Goal: Browse casually

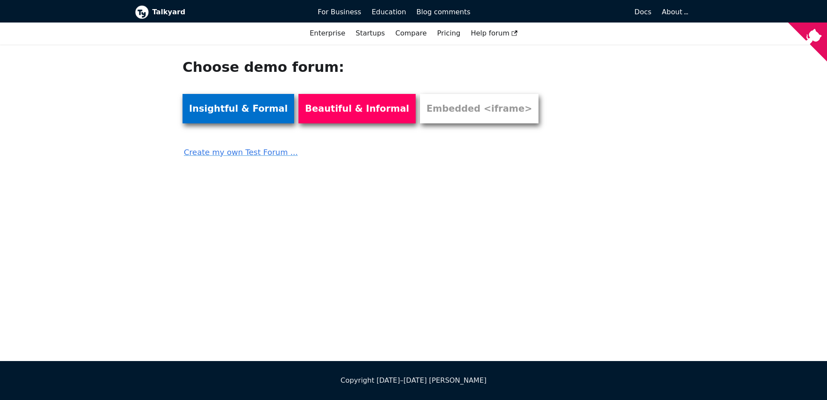
click at [249, 112] on link "Insightful & Formal" at bounding box center [239, 108] width 112 height 29
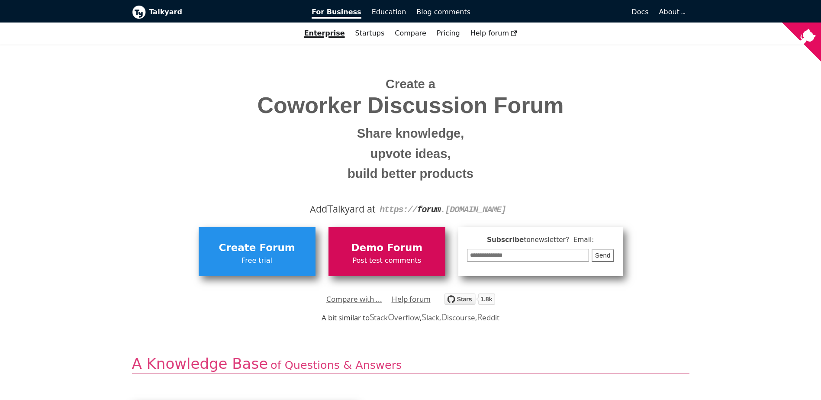
click at [386, 254] on span "Demo Forum" at bounding box center [387, 248] width 108 height 16
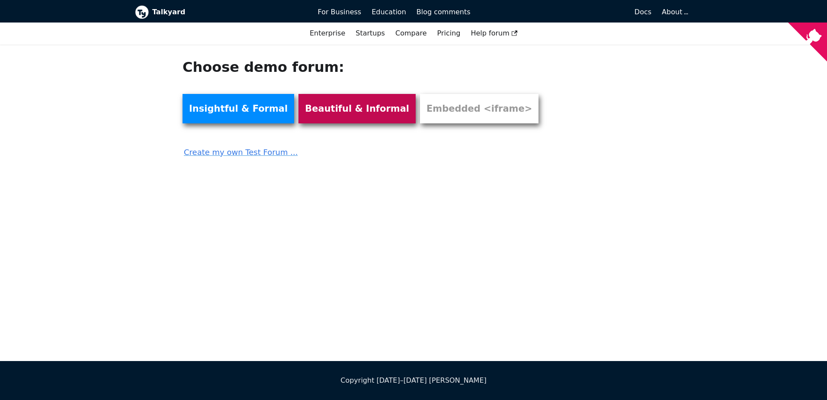
click at [345, 114] on link "Beautiful & Informal" at bounding box center [357, 108] width 117 height 29
